Goal: Transaction & Acquisition: Purchase product/service

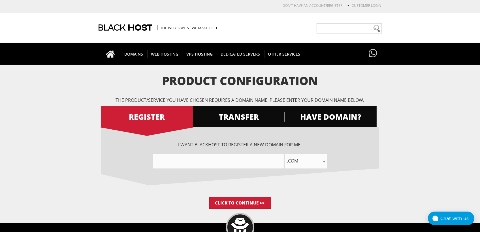
click at [93, 92] on form "Product Configuration The product/service you have chosen requires a domain nam…" at bounding box center [240, 141] width 480 height 134
click at [319, 116] on span "HAVE DOMAIN?" at bounding box center [330, 117] width 92 height 10
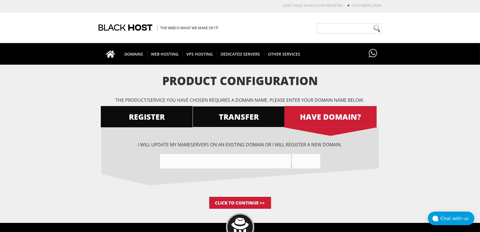
click at [241, 113] on span "TRANSFER" at bounding box center [239, 117] width 92 height 10
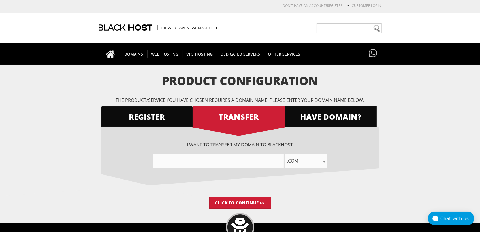
click at [138, 117] on span "REGISTER" at bounding box center [147, 117] width 92 height 10
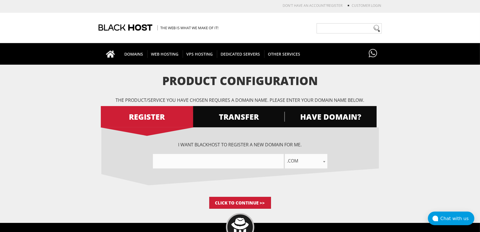
click at [295, 159] on span ".com" at bounding box center [306, 161] width 42 height 8
click at [235, 201] on input "Click to Continue >>" at bounding box center [240, 203] width 62 height 12
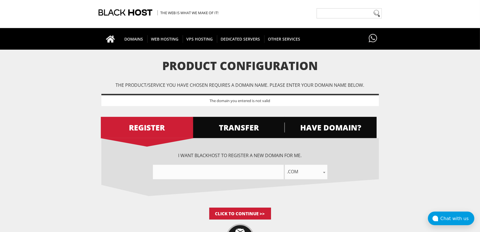
scroll to position [30, 0]
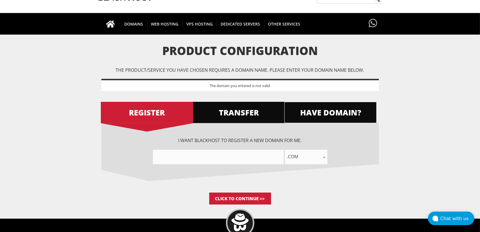
click at [315, 114] on span "HAVE DOMAIN?" at bounding box center [330, 112] width 92 height 10
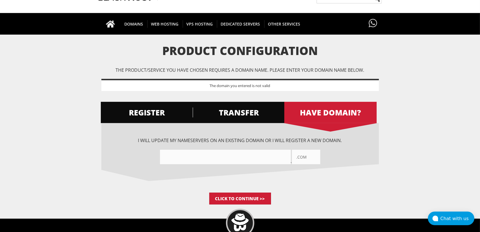
click at [233, 158] on input"] "text" at bounding box center [225, 157] width 131 height 14
click at [243, 108] on span "TRANSFER" at bounding box center [239, 112] width 92 height 10
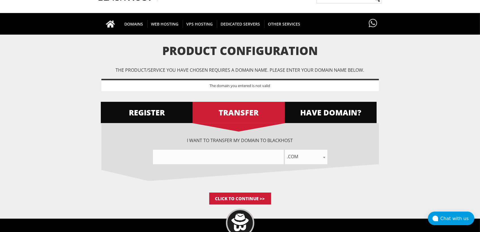
click at [234, 155] on input"] "text" at bounding box center [218, 157] width 131 height 14
click at [299, 155] on span ".com" at bounding box center [306, 156] width 42 height 8
type input "app"
select select ".app"
click at [231, 155] on input"] "text" at bounding box center [218, 157] width 131 height 14
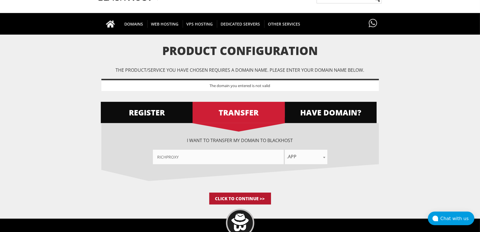
type input"] "richproxy"
click at [235, 196] on input "Click to Continue >>" at bounding box center [240, 198] width 62 height 12
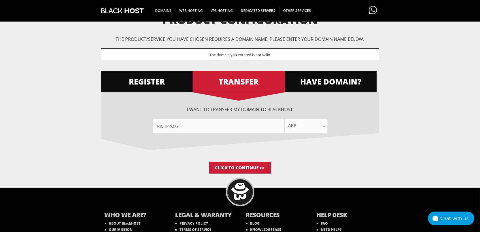
scroll to position [41, 0]
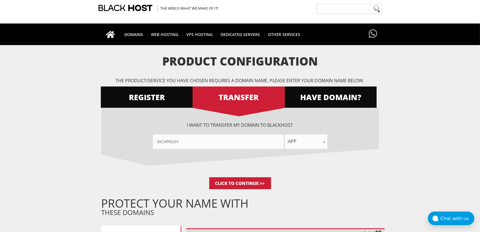
scroll to position [30, 0]
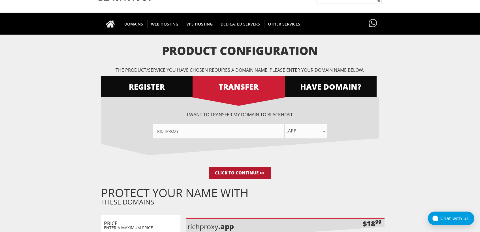
click at [239, 171] on input "Click to Continue >>" at bounding box center [240, 173] width 62 height 12
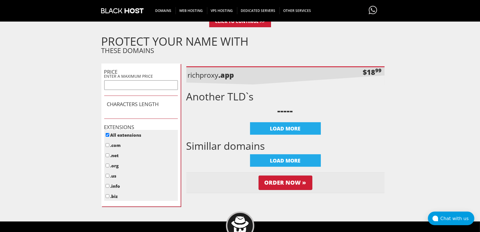
scroll to position [160, 0]
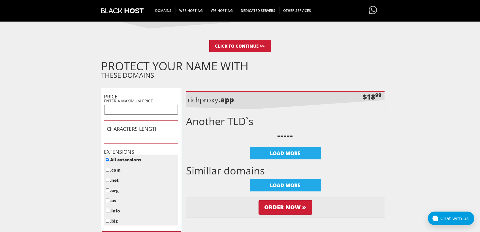
scroll to position [212, 0]
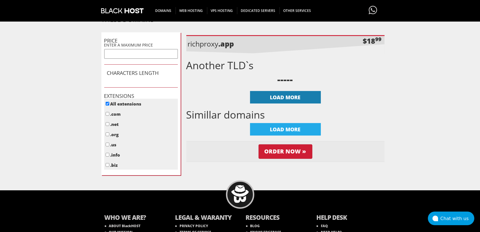
click at [284, 95] on div "LOAD MORE" at bounding box center [285, 97] width 71 height 12
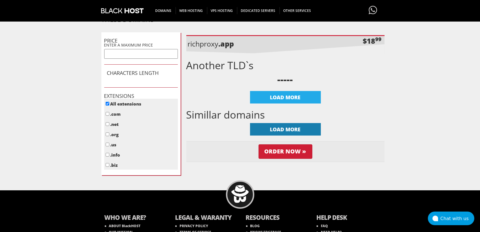
click at [281, 129] on div "LOAD MORE" at bounding box center [285, 129] width 71 height 12
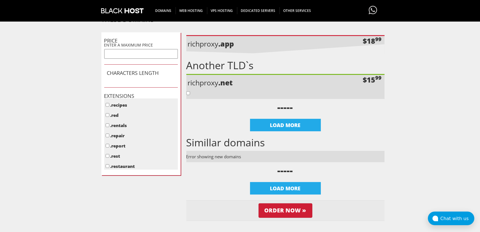
scroll to position [2211, 0]
click at [226, 119] on div "Another TLD`s richproxy .net $15 99 LOAD MORE" at bounding box center [285, 95] width 198 height 71
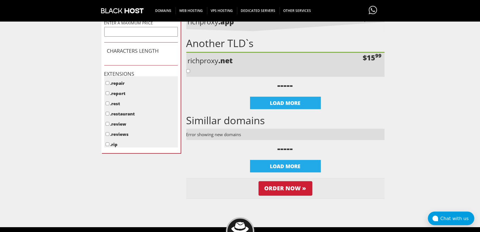
scroll to position [303, 0]
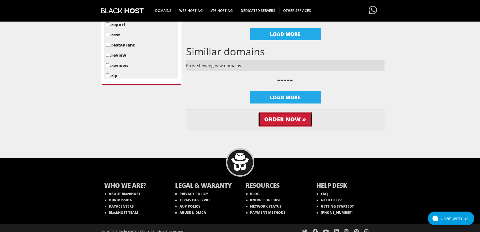
click at [288, 114] on input "Order Now »" at bounding box center [286, 119] width 54 height 14
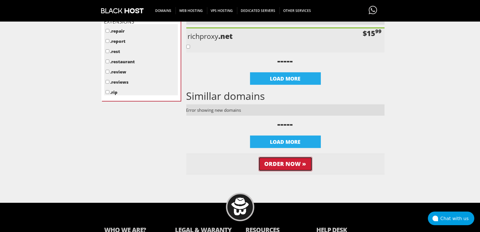
scroll to position [253, 0]
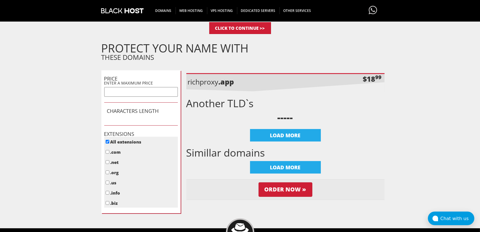
scroll to position [242, 0]
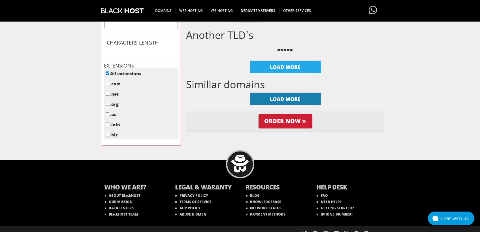
click at [289, 101] on div "LOAD MORE" at bounding box center [285, 99] width 71 height 12
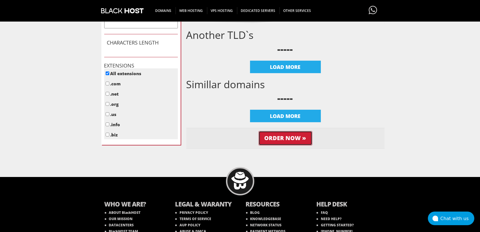
click at [280, 136] on input "Order Now »" at bounding box center [286, 138] width 54 height 14
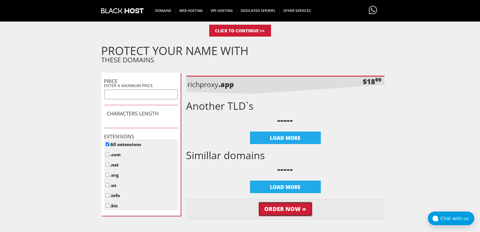
scroll to position [151, 0]
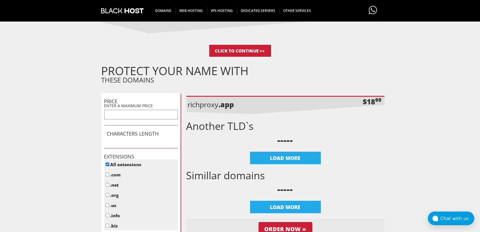
click at [212, 105] on p "richproxy .app" at bounding box center [237, 104] width 99 height 10
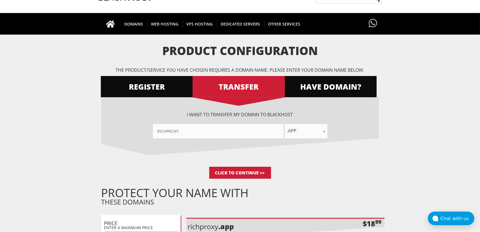
scroll to position [0, 0]
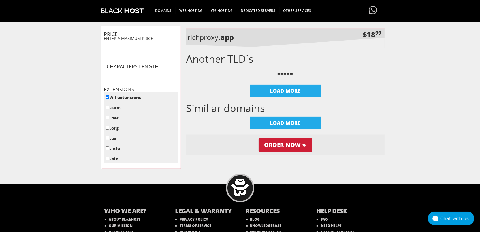
scroll to position [251, 0]
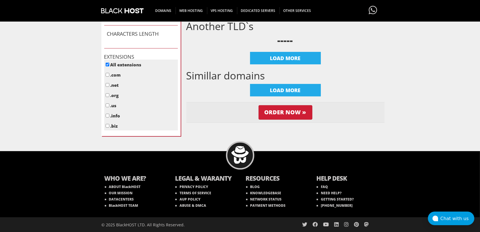
click at [240, 157] on img at bounding box center [240, 155] width 18 height 18
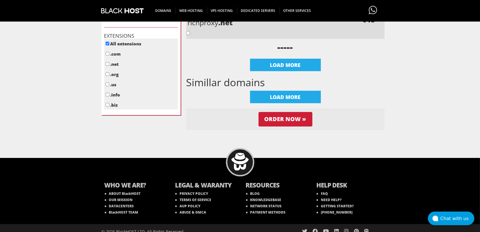
scroll to position [272, 0]
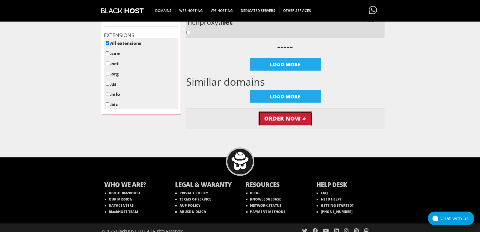
click at [284, 121] on input "Order Now »" at bounding box center [286, 118] width 54 height 14
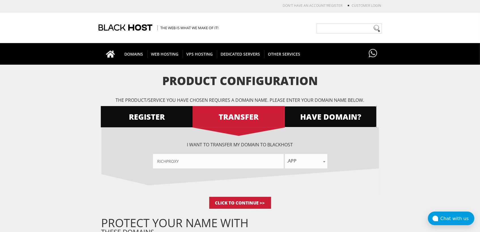
click at [320, 112] on span "HAVE DOMAIN?" at bounding box center [330, 117] width 92 height 10
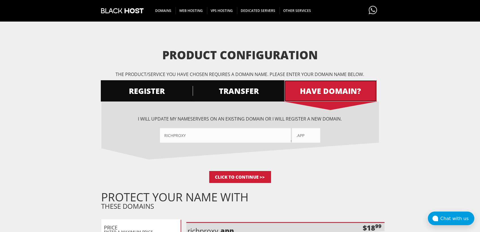
scroll to position [60, 0]
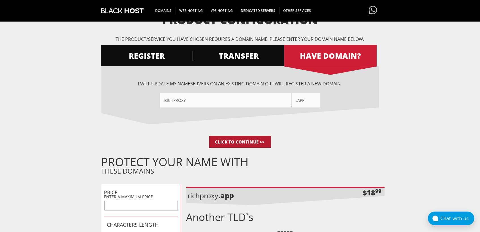
click at [245, 142] on input "Click to Continue >>" at bounding box center [240, 142] width 62 height 12
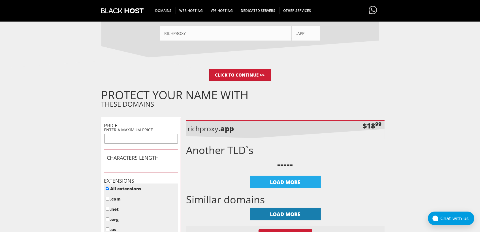
scroll to position [212, 0]
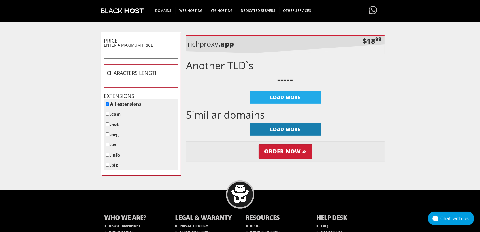
click at [284, 131] on div "LOAD MORE" at bounding box center [285, 129] width 71 height 12
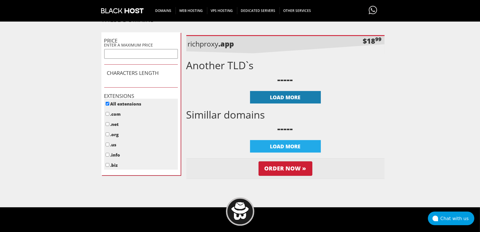
click at [293, 95] on div "LOAD MORE" at bounding box center [285, 97] width 71 height 12
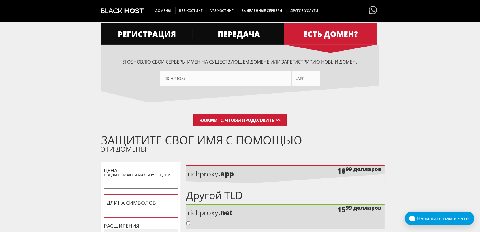
scroll to position [0, 0]
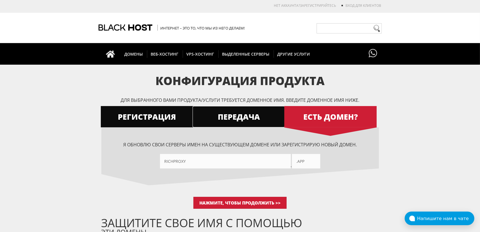
click at [239, 116] on font "ПЕРЕДАЧА" at bounding box center [239, 116] width 42 height 10
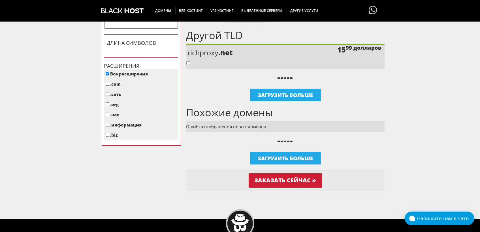
scroll to position [242, 0]
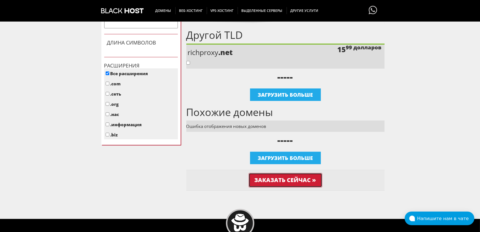
click at [271, 181] on input "Заказать сейчас »" at bounding box center [286, 180] width 74 height 14
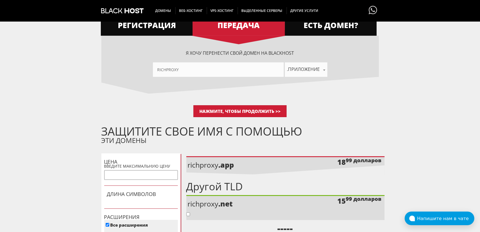
scroll to position [91, 0]
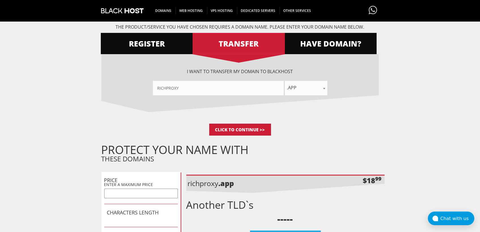
scroll to position [69, 0]
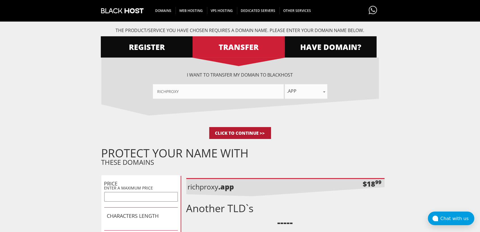
click at [232, 129] on input "Click to Continue >>" at bounding box center [240, 133] width 62 height 12
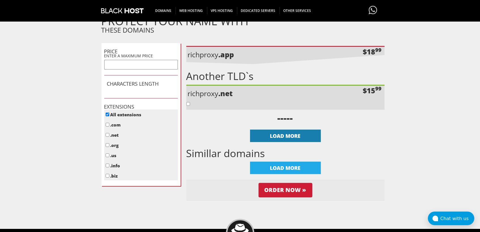
scroll to position [212, 0]
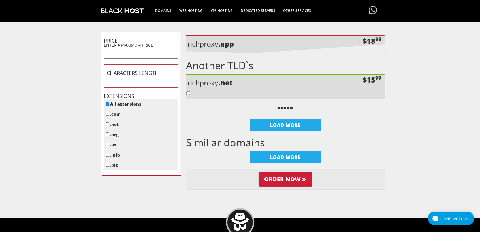
click at [212, 82] on p "richproxy .net" at bounding box center [237, 83] width 99 height 10
click at [188, 92] on input "checkbox" at bounding box center [188, 93] width 4 height 4
checkbox input "false"
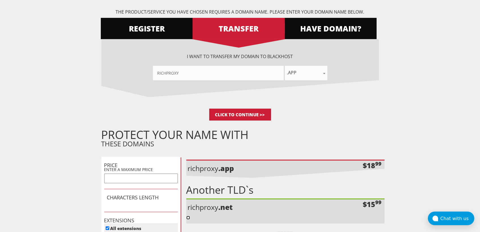
scroll to position [0, 0]
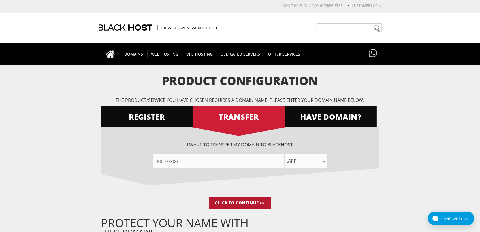
click at [232, 201] on input "Click to Continue >>" at bounding box center [240, 203] width 62 height 12
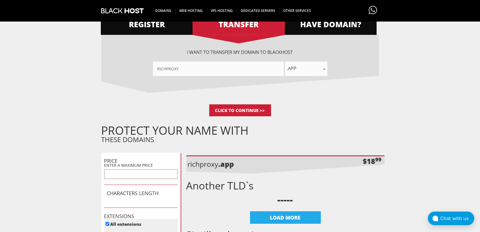
scroll to position [69, 0]
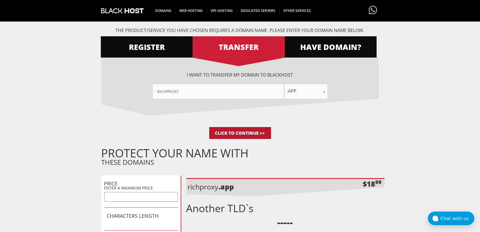
click at [243, 132] on input "Click to Continue >>" at bounding box center [240, 133] width 62 height 12
click at [112, 12] on img at bounding box center [122, 11] width 42 height 22
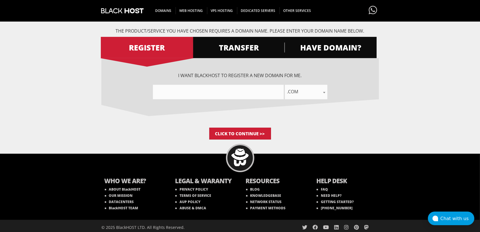
scroll to position [71, 0]
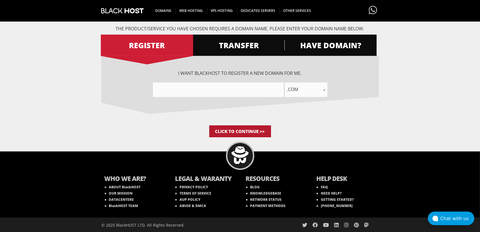
click at [217, 130] on input "Click to Continue >>" at bounding box center [240, 131] width 62 height 12
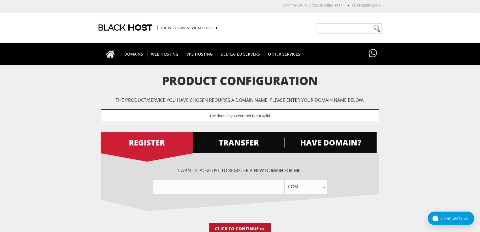
click at [249, 223] on input "Click to Continue >>" at bounding box center [240, 228] width 62 height 12
click at [234, 184] on input"] "text" at bounding box center [218, 187] width 131 height 14
type input"] "'"
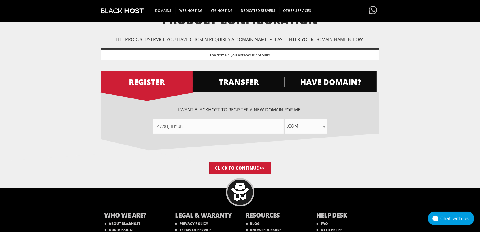
scroll to position [60, 0]
click at [236, 164] on input "Click to Continue >>" at bounding box center [240, 167] width 62 height 12
drag, startPoint x: 167, startPoint y: 126, endPoint x: 118, endPoint y: 125, distance: 48.7
click at [118, 125] on div "47781jbhyub .com .net .org .us .info .biz .me .co .io .email .capital .build .a…" at bounding box center [240, 126] width 278 height 14
type input"] "jbhyub"
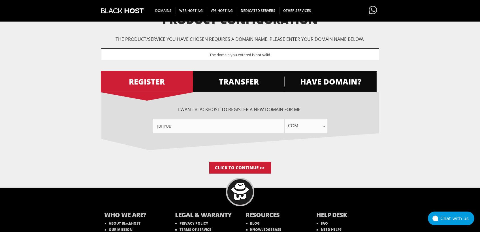
click at [253, 150] on div "I want BlackHOST to register a new domain for me. jbhyub .com .net .org .us .in…" at bounding box center [240, 126] width 278 height 69
click at [296, 124] on span ".com" at bounding box center [306, 126] width 42 height 8
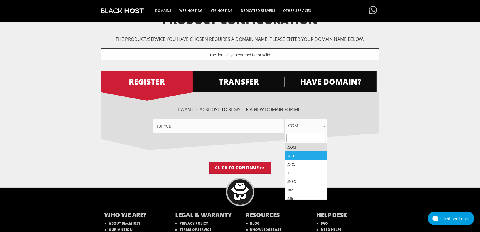
select select ".net"
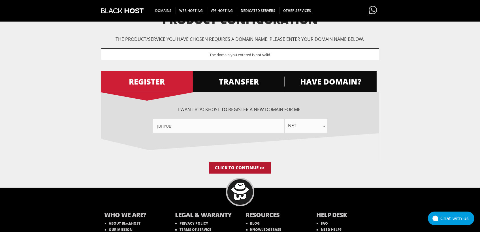
click at [228, 167] on input "Click to Continue >>" at bounding box center [240, 167] width 62 height 12
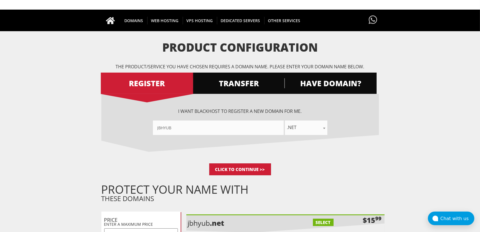
scroll to position [91, 0]
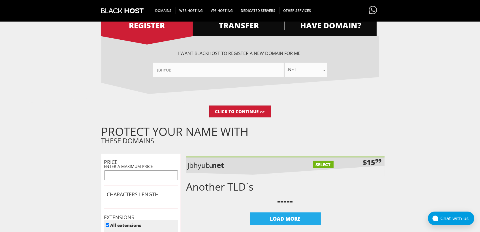
click at [272, 135] on div "PROTECT YOUR NAME WITH THESE DOMAINS" at bounding box center [242, 136] width 283 height 18
click at [322, 166] on label "SELECT" at bounding box center [323, 164] width 21 height 7
checkbox input "true"
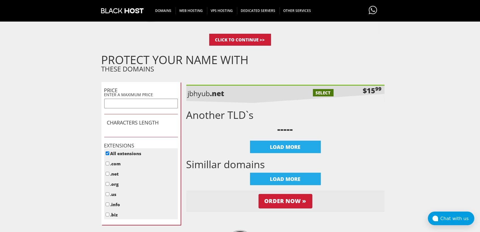
scroll to position [182, 0]
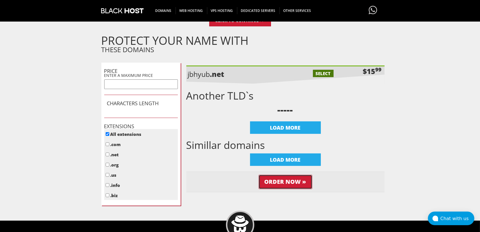
click at [289, 177] on input "Order Now »" at bounding box center [286, 181] width 54 height 14
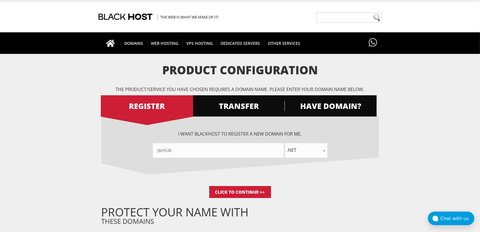
scroll to position [0, 0]
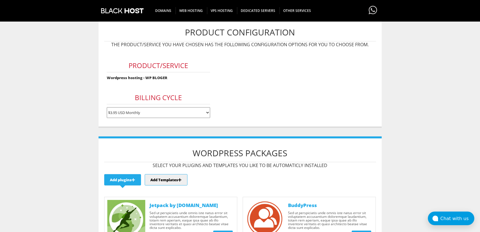
scroll to position [60, 0]
click at [238, 109] on form "Product/Service Wordpress hosting - WP BLOGER Billing Cycle $3.95 USD Monthly $…" at bounding box center [240, 85] width 272 height 70
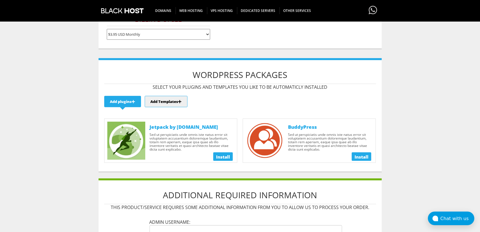
scroll to position [151, 0]
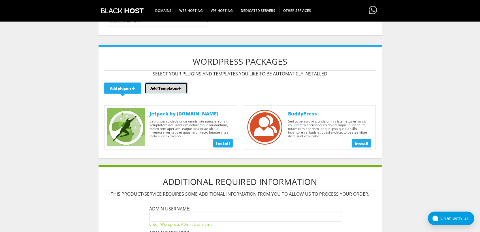
click at [173, 87] on link "Add Templates" at bounding box center [166, 88] width 42 height 11
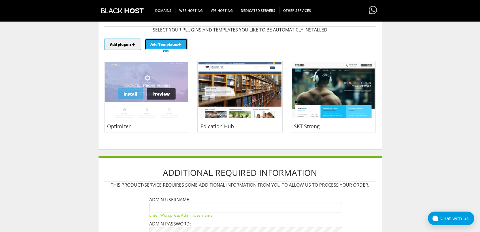
scroll to position [182, 0]
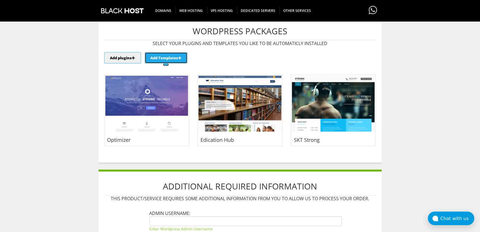
click at [171, 58] on link "Add Templates" at bounding box center [166, 57] width 42 height 11
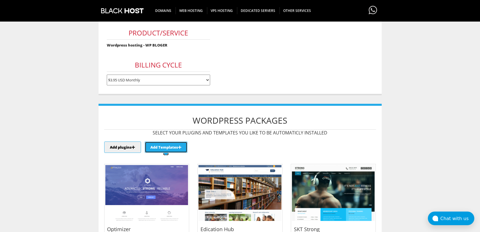
scroll to position [91, 0]
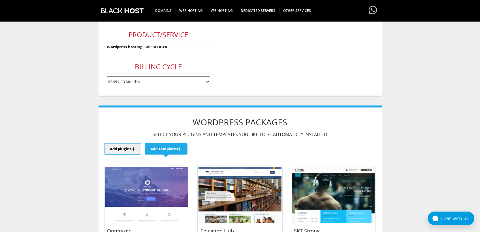
click at [151, 81] on select "$3.95 USD Monthly $11.85 USD Quarterly $44.95 USD Annually $89.90 USD Biennially" at bounding box center [158, 81] width 103 height 11
select select "quarterly"
click at [107, 76] on select "$3.95 USD Monthly $11.85 USD Quarterly $44.95 USD Annually $89.90 USD Biennially" at bounding box center [158, 81] width 103 height 11
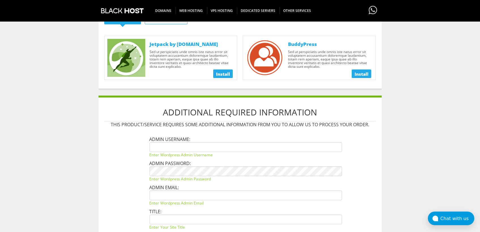
scroll to position [99, 0]
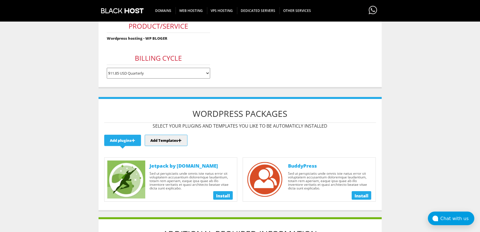
click at [124, 68] on select "$3.95 USD Monthly $11.85 USD Quarterly $44.95 USD Annually $89.90 USD Biennially" at bounding box center [158, 73] width 103 height 11
select select "monthly"
click at [107, 68] on select "$3.95 USD Monthly $11.85 USD Quarterly $44.95 USD Annually $89.90 USD Biennially" at bounding box center [158, 73] width 103 height 11
click at [214, 93] on div "Product Configuration The product/service you have chosen has the following con…" at bounding box center [240, 177] width 283 height 402
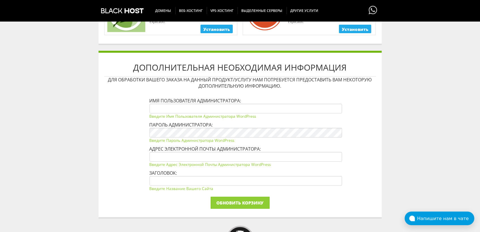
scroll to position [278, 0]
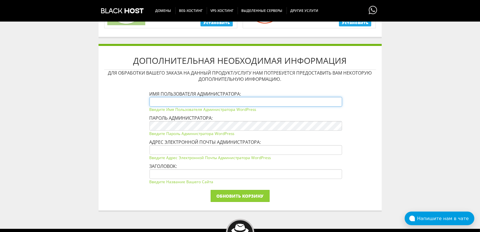
click at [206, 99] on input "text" at bounding box center [246, 102] width 193 height 10
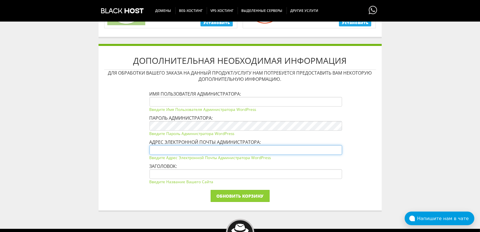
click at [174, 147] on input "text" at bounding box center [246, 150] width 193 height 10
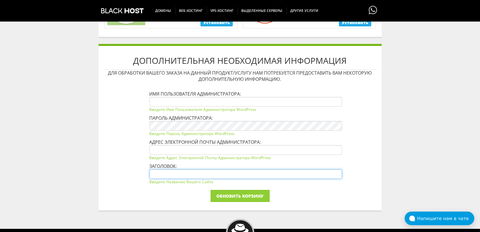
click at [163, 173] on input "text" at bounding box center [246, 174] width 193 height 10
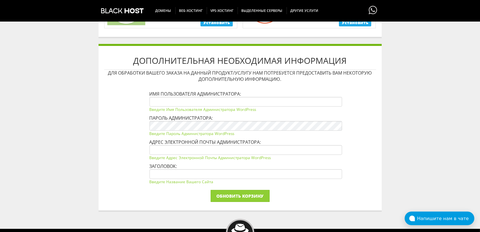
click at [126, 133] on div "Дополнительная необходимая информация Для обработки вашего заказа на данный про…" at bounding box center [240, 128] width 283 height 168
click at [122, 99] on div "Дополнительная необходимая информация Для обработки вашего заказа на данный про…" at bounding box center [240, 128] width 283 height 168
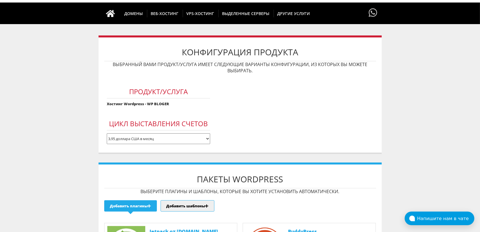
scroll to position [36, 0]
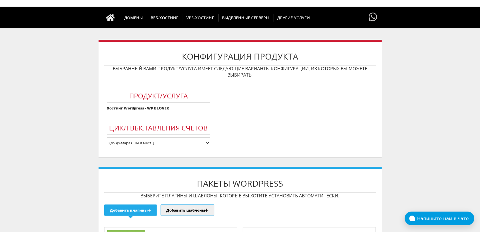
click at [118, 82] on div "Продукт/Услуга Хостинг Wordpress - WP BLOGER Цикл выставления счетов 3,95 долла…" at bounding box center [158, 116] width 109 height 70
click at [228, 99] on form "Продукт/Услуга Хостинг Wordpress - WP BLOGER Цикл выставления счетов 3,95 долла…" at bounding box center [240, 116] width 272 height 70
click at [217, 103] on form "Продукт/Услуга Хостинг Wordpress - WP BLOGER Цикл выставления счетов 3,95 долла…" at bounding box center [240, 116] width 272 height 70
click at [234, 124] on form "Продукт/Услуга Хостинг Wordpress - WP BLOGER Цикл выставления счетов 3,95 долла…" at bounding box center [240, 116] width 272 height 70
click at [225, 125] on form "Продукт/Услуга Хостинг Wordpress - WP BLOGER Цикл выставления счетов 3,95 долла…" at bounding box center [240, 116] width 272 height 70
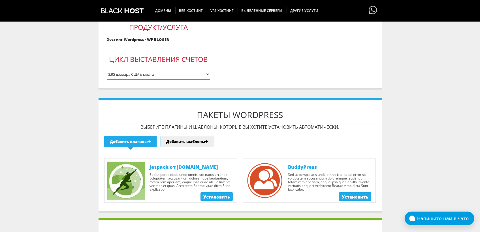
scroll to position [127, 0]
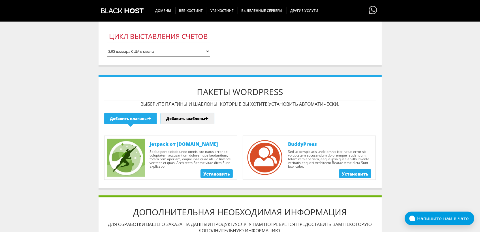
click at [239, 118] on ul "Добавить плагины Добавить шаблоны" at bounding box center [240, 118] width 272 height 11
drag, startPoint x: 171, startPoint y: 163, endPoint x: 150, endPoint y: 150, distance: 24.9
click at [150, 150] on span "Sed ut perspiciatis unde omnis iste natus error sit voluptatem accusantium dolo…" at bounding box center [191, 159] width 82 height 19
copy font "Sed ut perspiciatis unde omnis iste natus error sit voluptatem accusantium dolo…"
click at [238, 119] on ul "Добавить плагины Добавить шаблоны" at bounding box center [240, 118] width 272 height 11
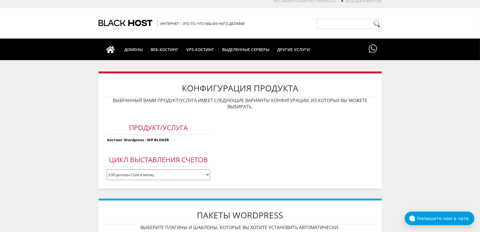
scroll to position [0, 0]
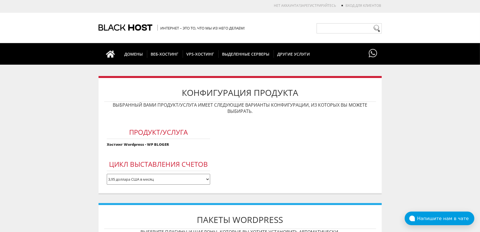
click at [235, 124] on form "Продукт/Услуга Хостинг Wordpress - WP BLOGER Цикл выставления счетов 3,95 долла…" at bounding box center [240, 152] width 272 height 70
